Goal: Transaction & Acquisition: Purchase product/service

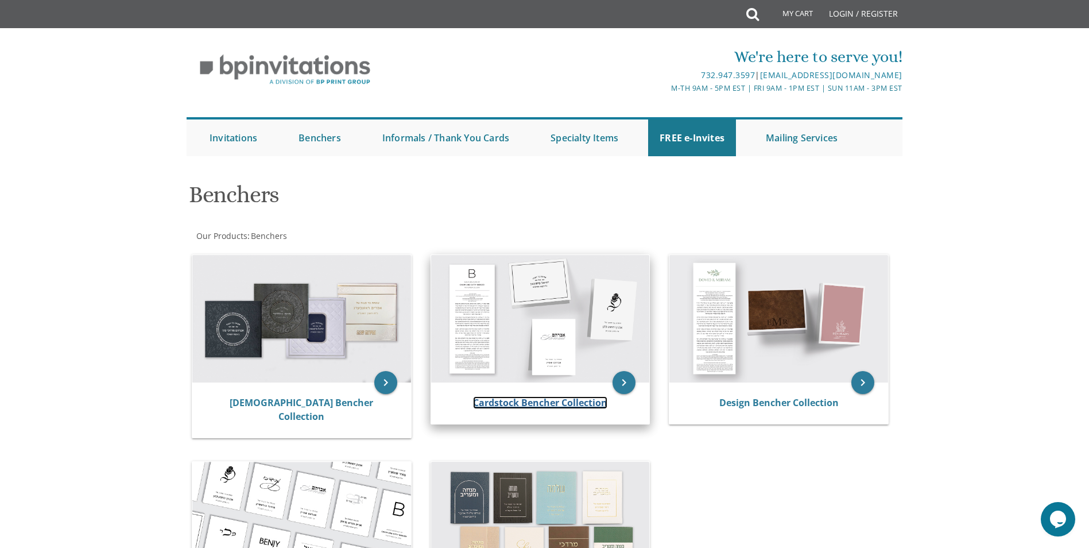
click at [565, 402] on link "Cardstock Bencher Collection" at bounding box center [540, 402] width 134 height 13
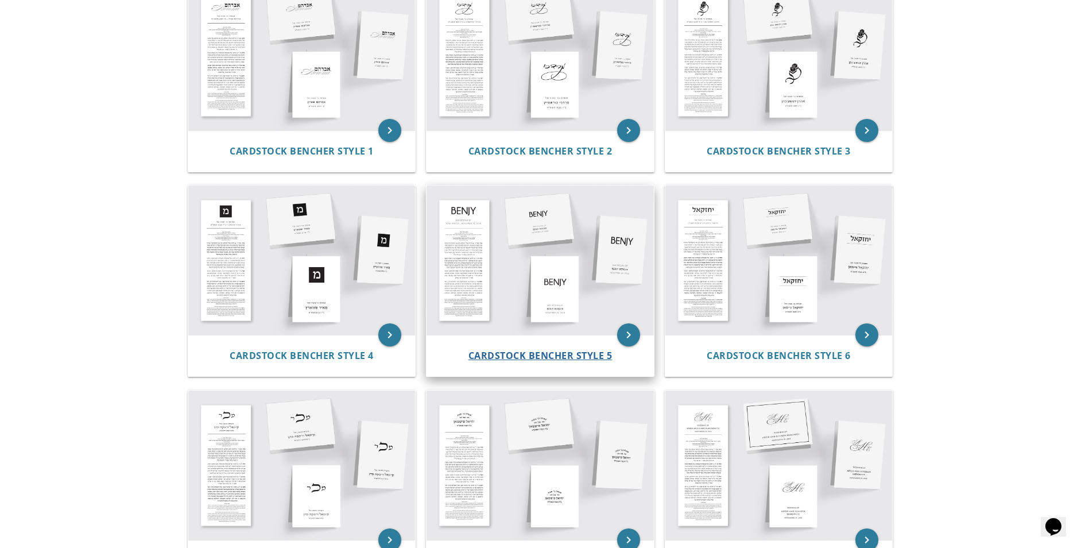
scroll to position [287, 0]
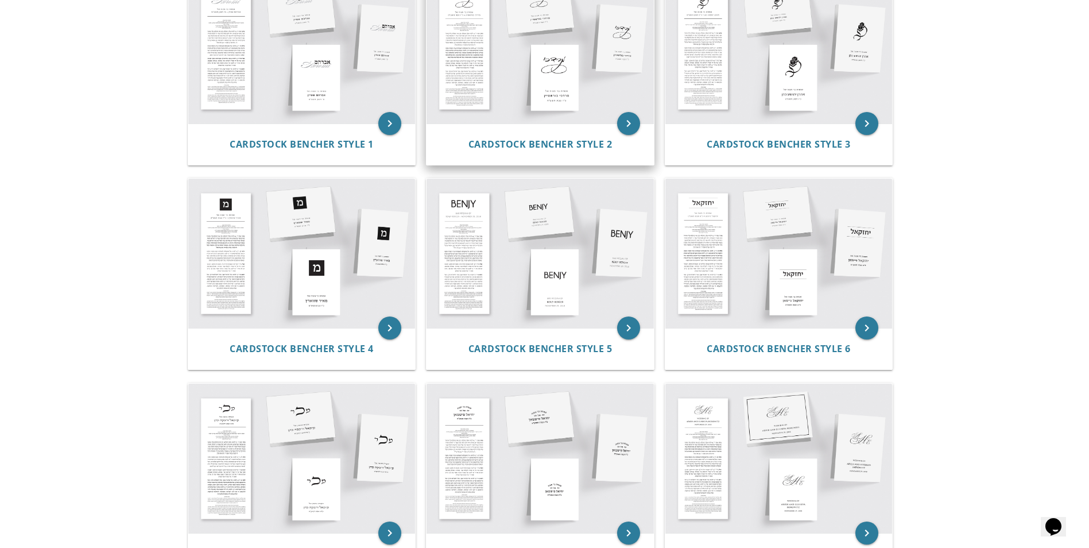
click at [554, 130] on div "Cardstock Bencher Style 2" at bounding box center [539, 143] width 227 height 41
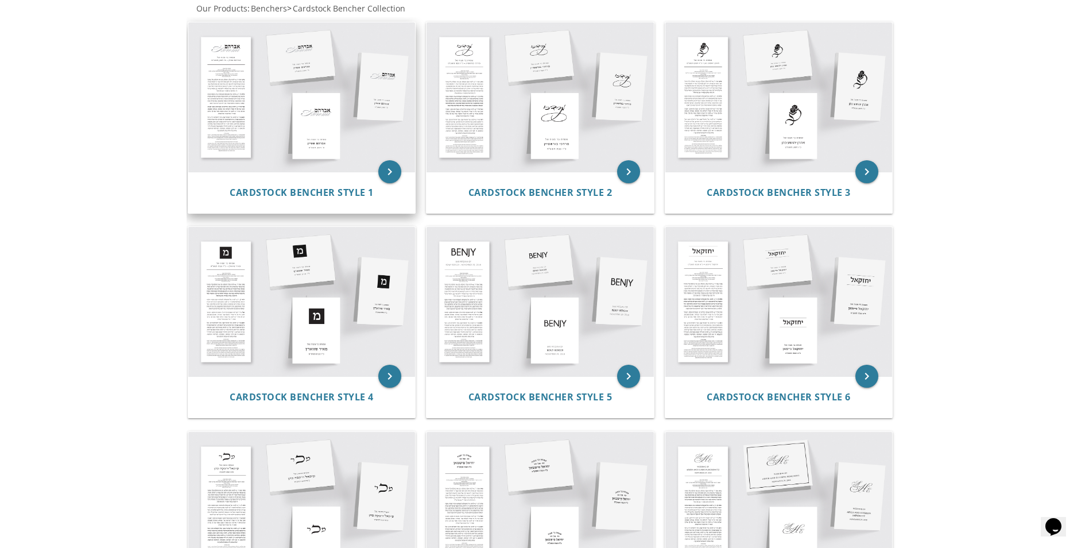
scroll to position [172, 0]
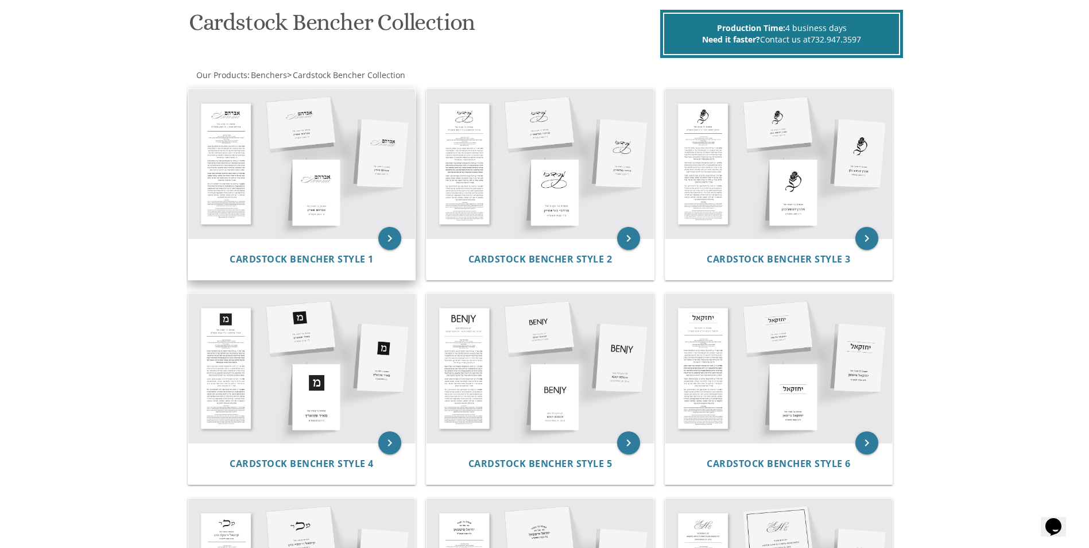
click at [378, 240] on div "Cardstock Bencher Style 1" at bounding box center [301, 258] width 227 height 41
click at [389, 240] on icon "keyboard_arrow_right" at bounding box center [389, 238] width 23 height 23
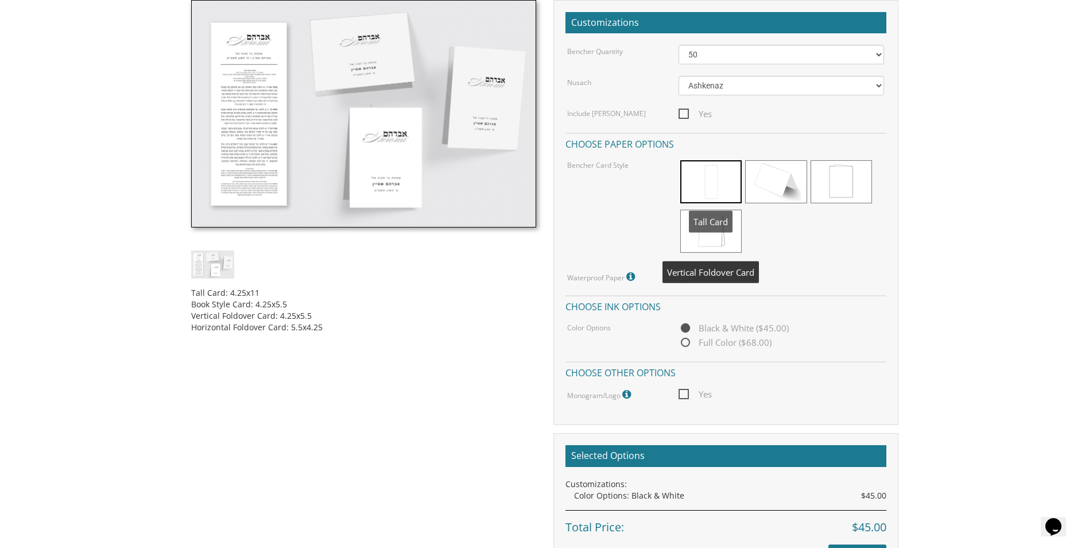
scroll to position [344, 0]
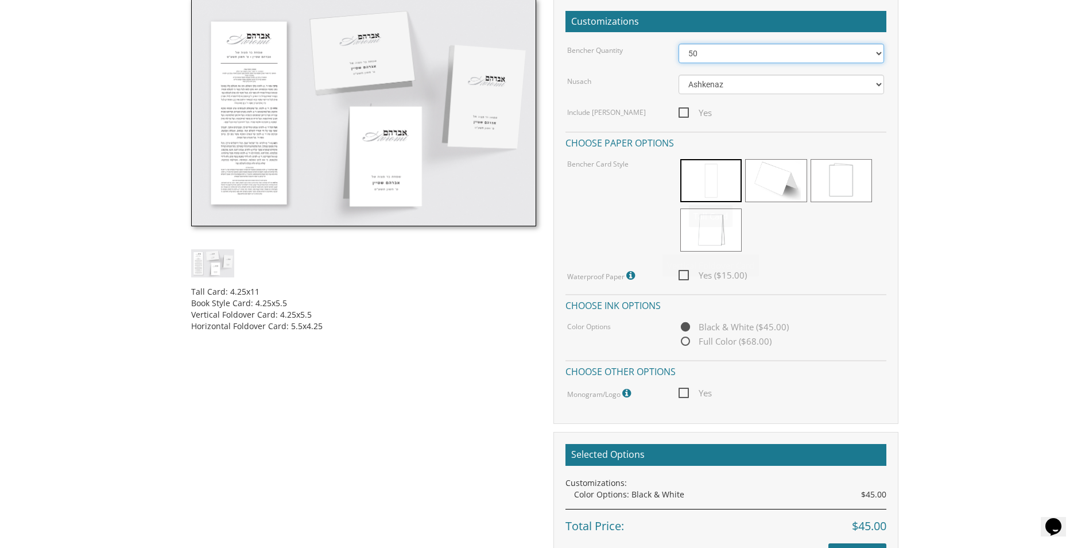
click at [775, 55] on select "50 60 70 80 90 100 125 150 175 200 225 250 275 300 325 350 375 400 425 450 475 …" at bounding box center [780, 54] width 205 height 20
select select "100"
click at [678, 44] on select "50 60 70 80 90 100 125 150 175 200 225 250 275 300 325 350 375 400 425 450 475 …" at bounding box center [780, 54] width 205 height 20
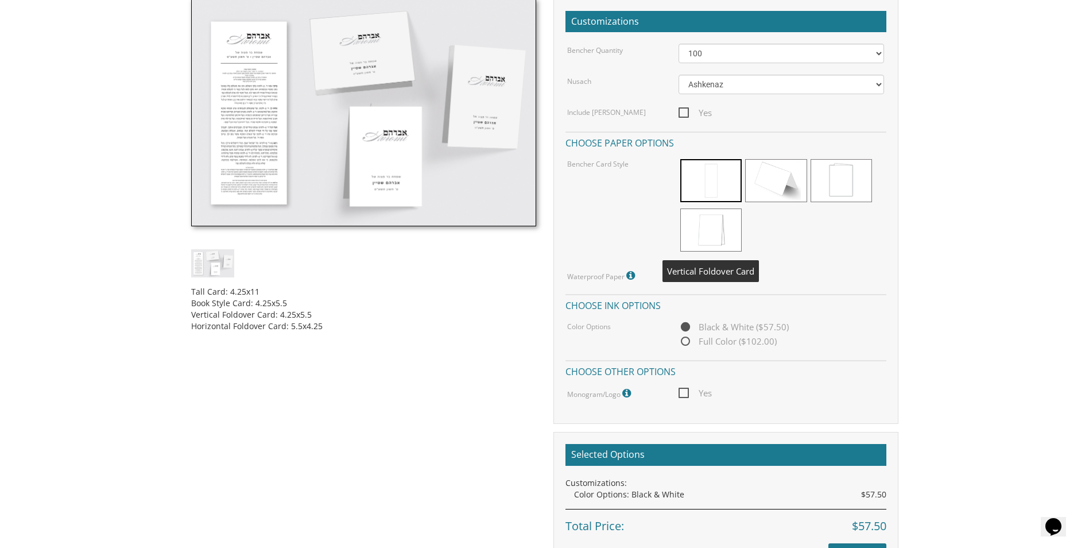
click at [695, 232] on span at bounding box center [710, 229] width 61 height 43
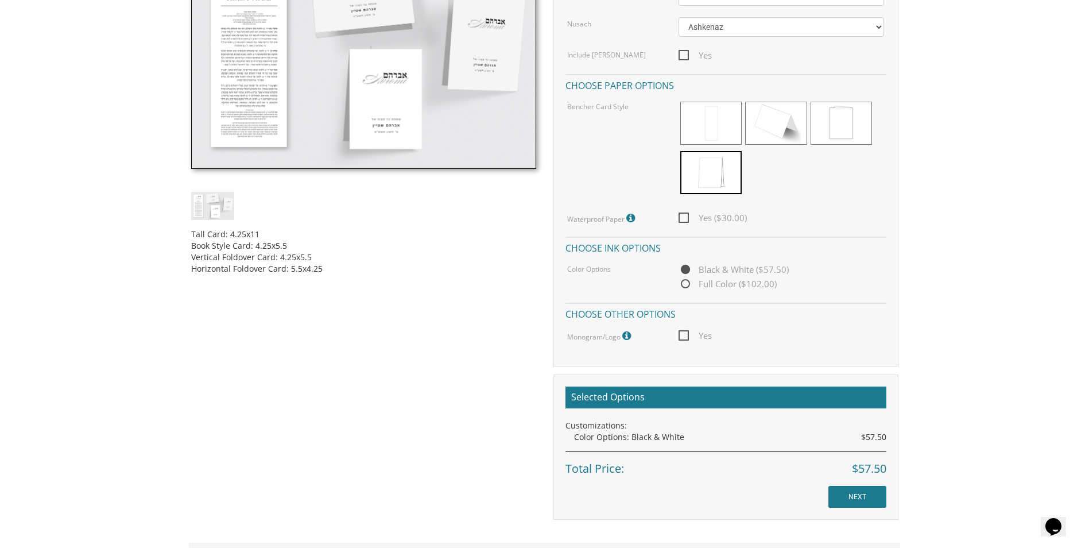
click at [681, 334] on span "Yes" at bounding box center [694, 335] width 33 height 14
click at [681, 334] on input "Yes" at bounding box center [681, 334] width 7 height 7
checkbox input "true"
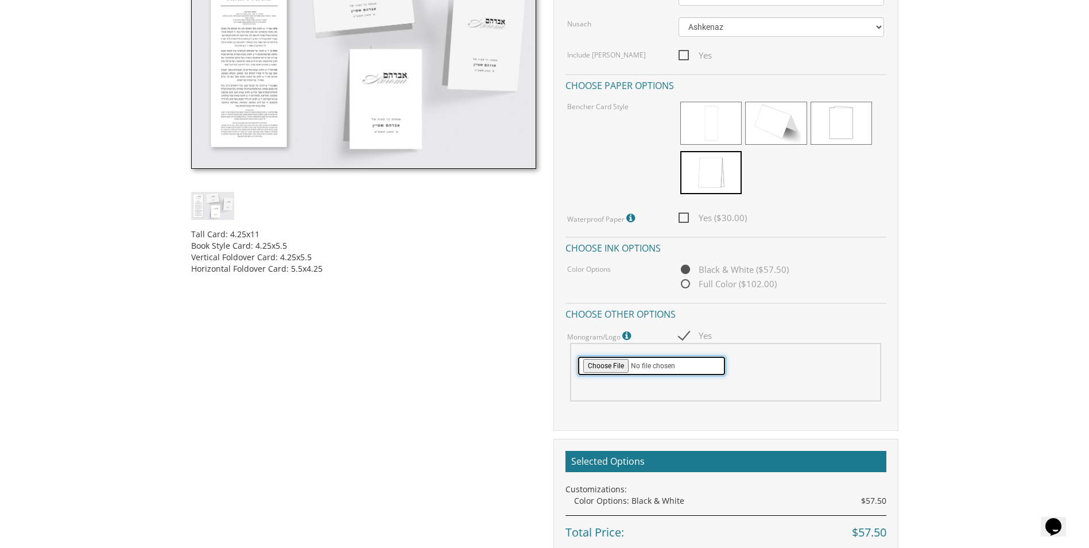
click at [601, 367] on input "file" at bounding box center [651, 365] width 149 height 21
type input "C:\fakepath\Logo - B&W_1.png"
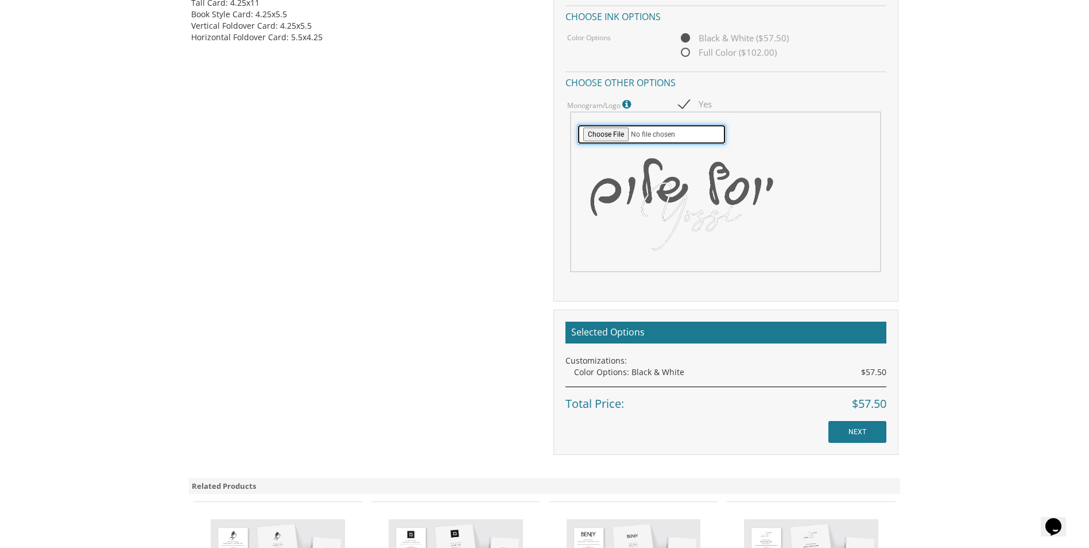
scroll to position [689, 0]
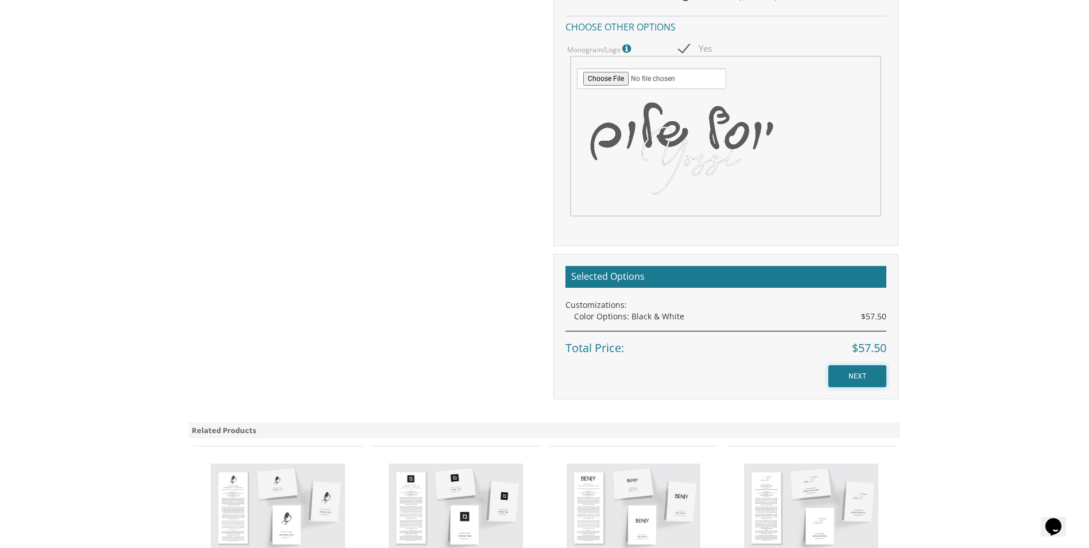
click at [857, 378] on input "NEXT" at bounding box center [857, 376] width 58 height 22
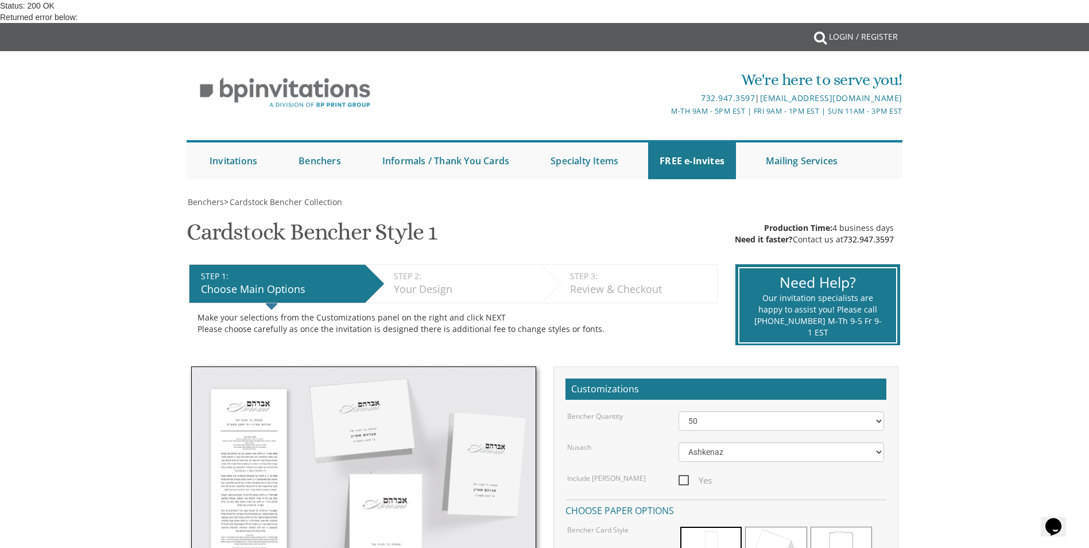
scroll to position [344, 0]
click at [717, 411] on select "50 60 70 80 90 100 125 150 175 200 225 250 275 300 325 350 375 400 425 450 475 …" at bounding box center [780, 421] width 205 height 20
select select "100"
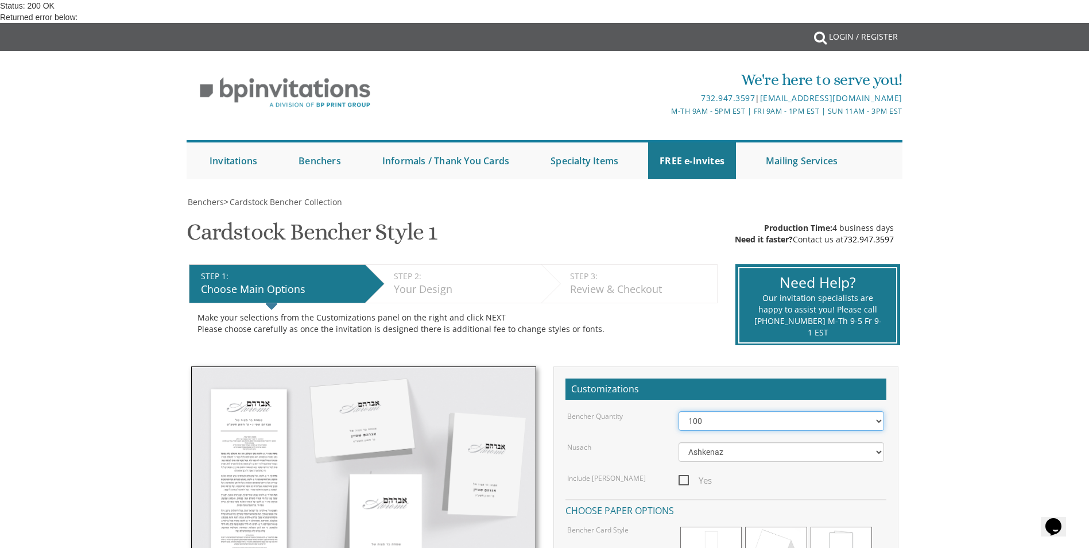
click at [678, 411] on select "50 60 70 80 90 100 125 150 175 200 225 250 275 300 325 350 375 400 425 450 475 …" at bounding box center [780, 421] width 205 height 20
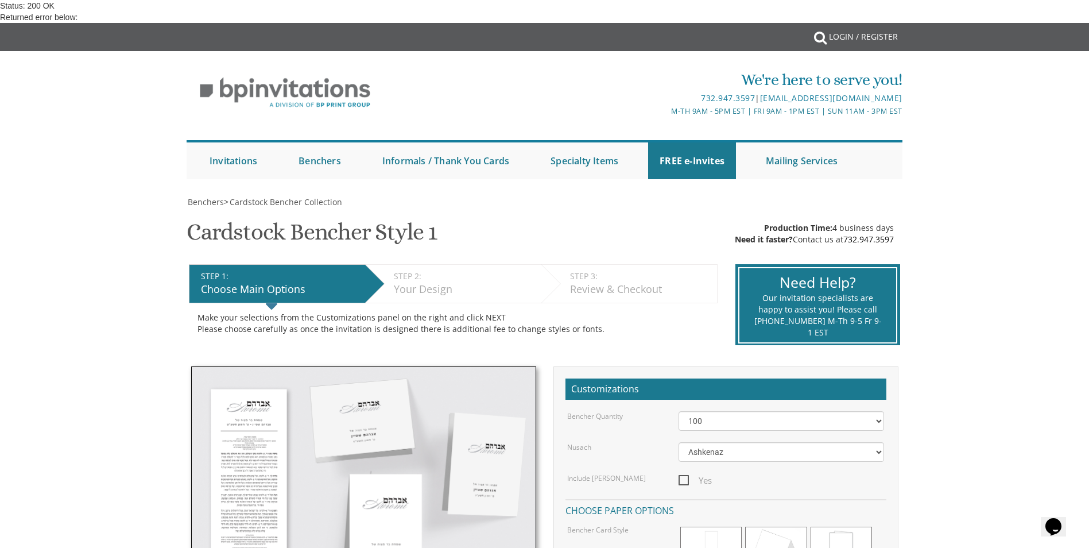
checkbox input "true"
type input "C:\fakepath\Logo - B&W_1.png"
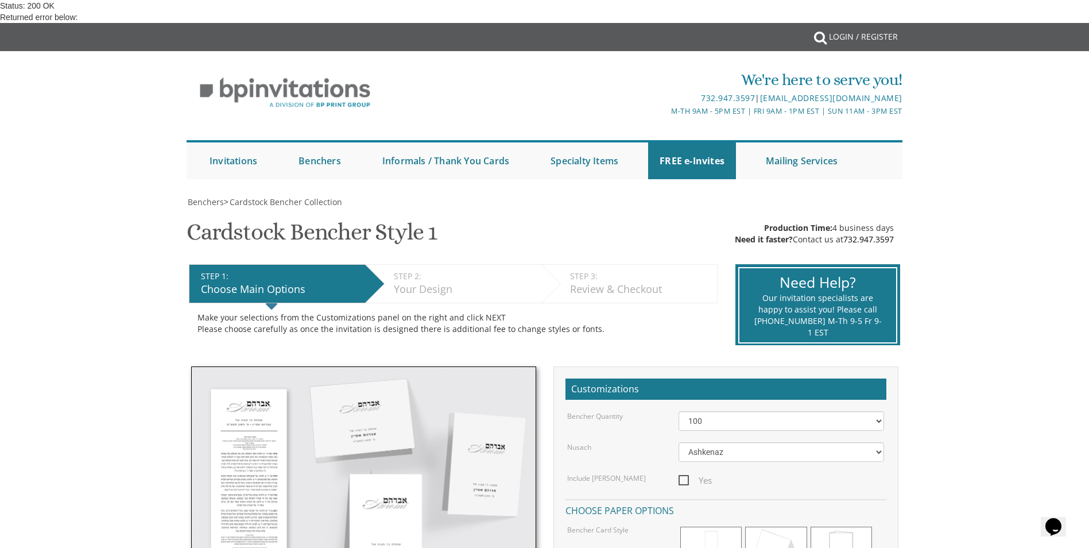
click at [743, 411] on select "50 60 70 80 90 100 125 150 175 200 225 250 275 300 325 350 375 400 425 450 475 …" at bounding box center [780, 421] width 205 height 20
select select "100"
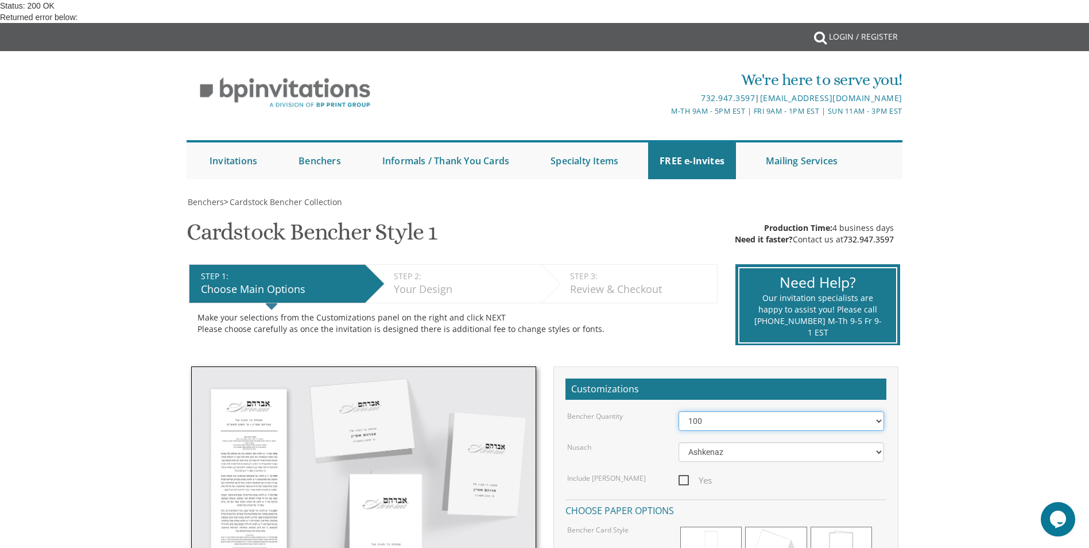
click at [678, 411] on select "50 60 70 80 90 100 125 150 175 200 225 250 275 300 325 350 375 400 425 450 475 …" at bounding box center [780, 421] width 205 height 20
checkbox input "true"
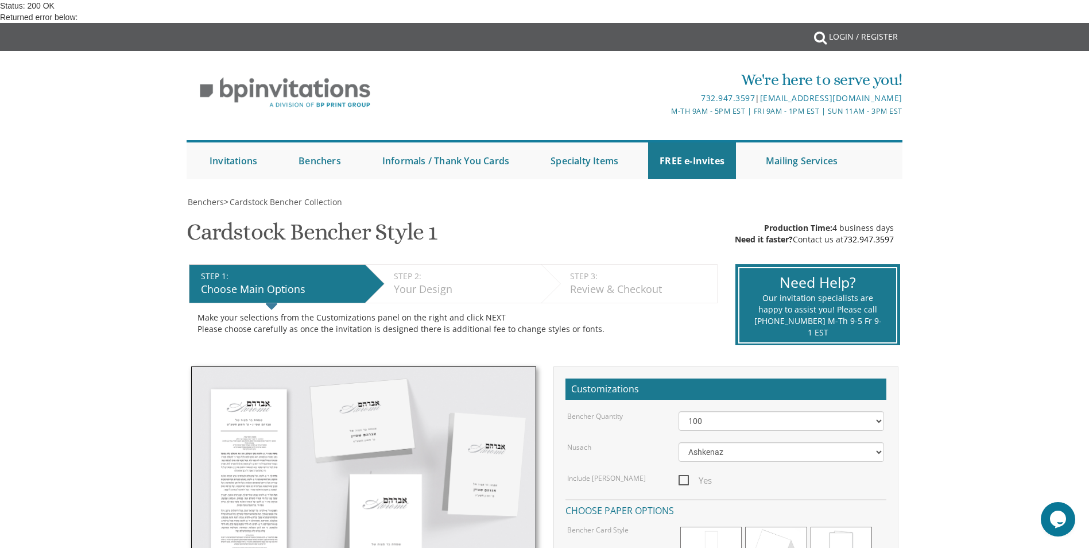
type input "C:\fakepath\Logo - B&W_1.png"
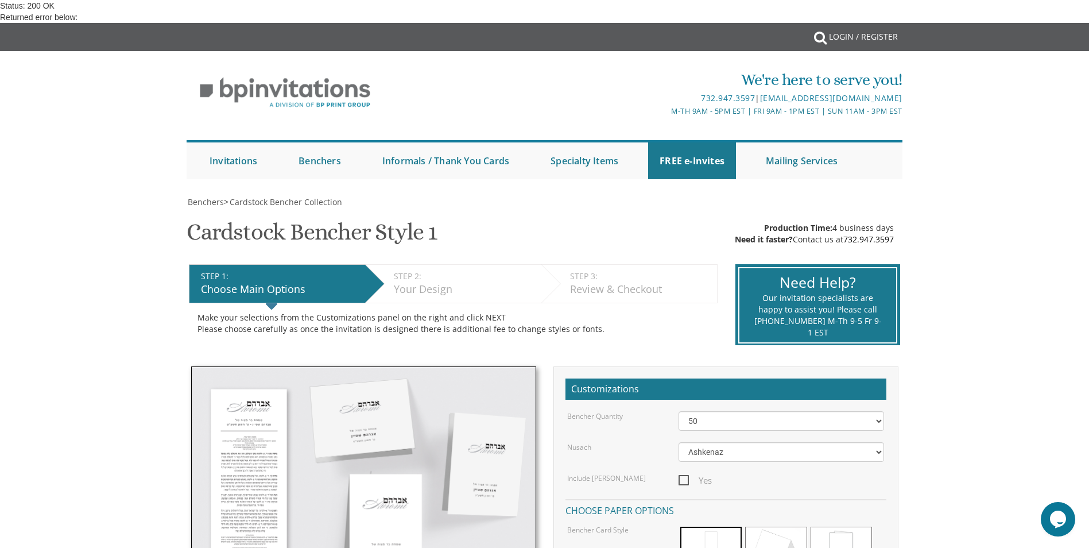
click at [745, 411] on select "50 60 70 80 90 100 125 150 175 200 225 250 275 300 325 350 375 400 425 450 475 …" at bounding box center [780, 421] width 205 height 20
select select "100"
click at [678, 411] on select "50 60 70 80 90 100 125 150 175 200 225 250 275 300 325 350 375 400 425 450 475 …" at bounding box center [780, 421] width 205 height 20
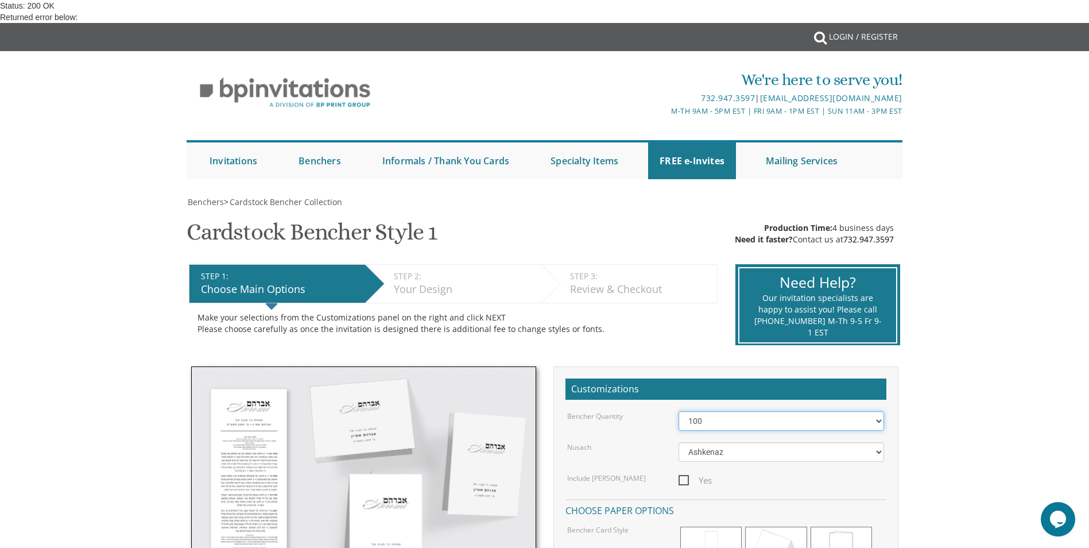
scroll to position [574, 0]
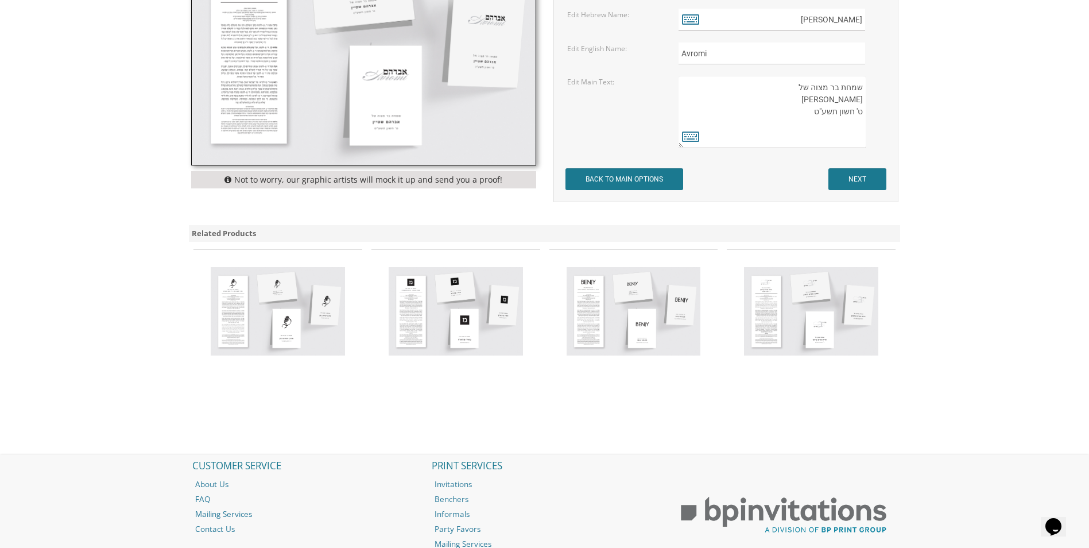
scroll to position [504, 0]
